Goal: Find specific page/section: Find specific page/section

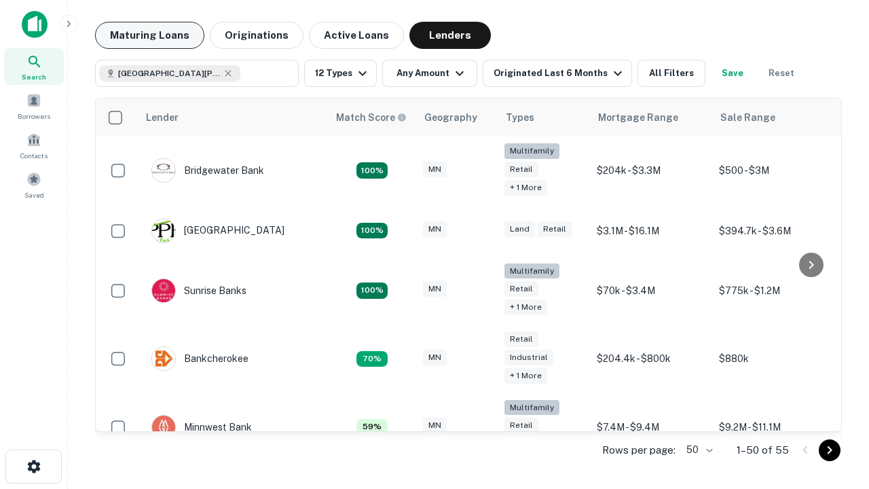
click at [149, 35] on button "Maturing Loans" at bounding box center [149, 35] width 109 height 27
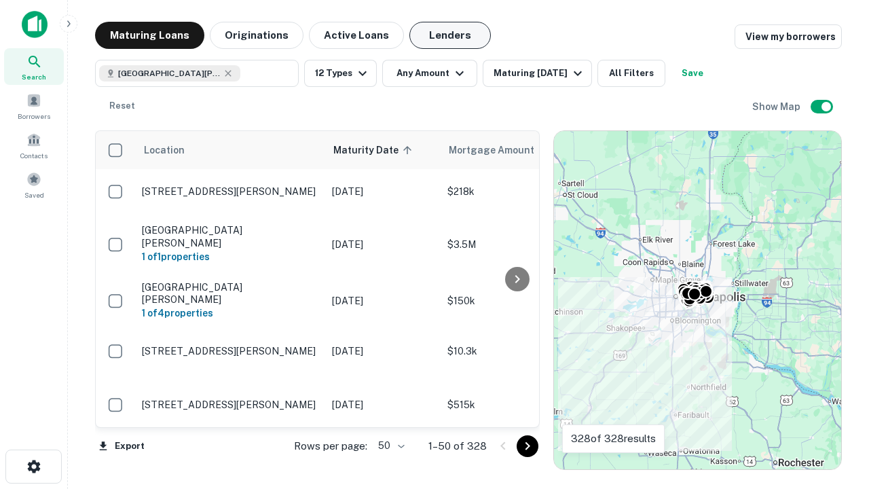
click at [450, 35] on button "Lenders" at bounding box center [449, 35] width 81 height 27
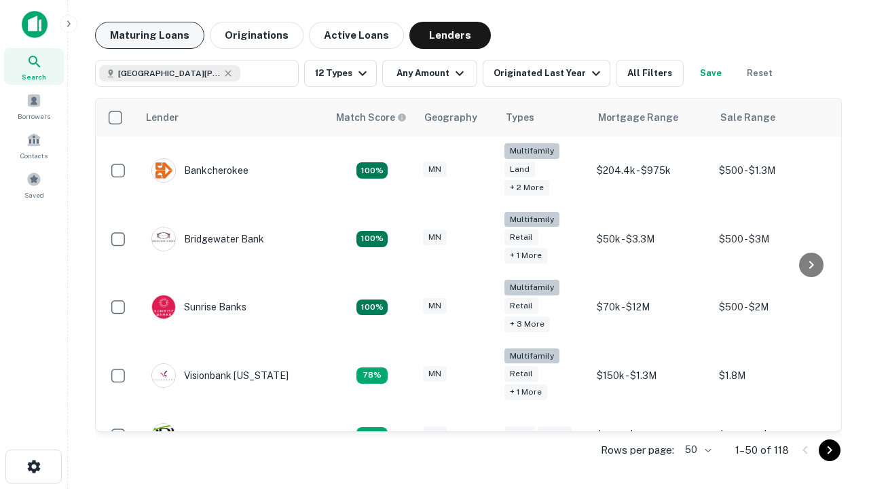
click at [149, 35] on button "Maturing Loans" at bounding box center [149, 35] width 109 height 27
